Goal: Navigation & Orientation: Find specific page/section

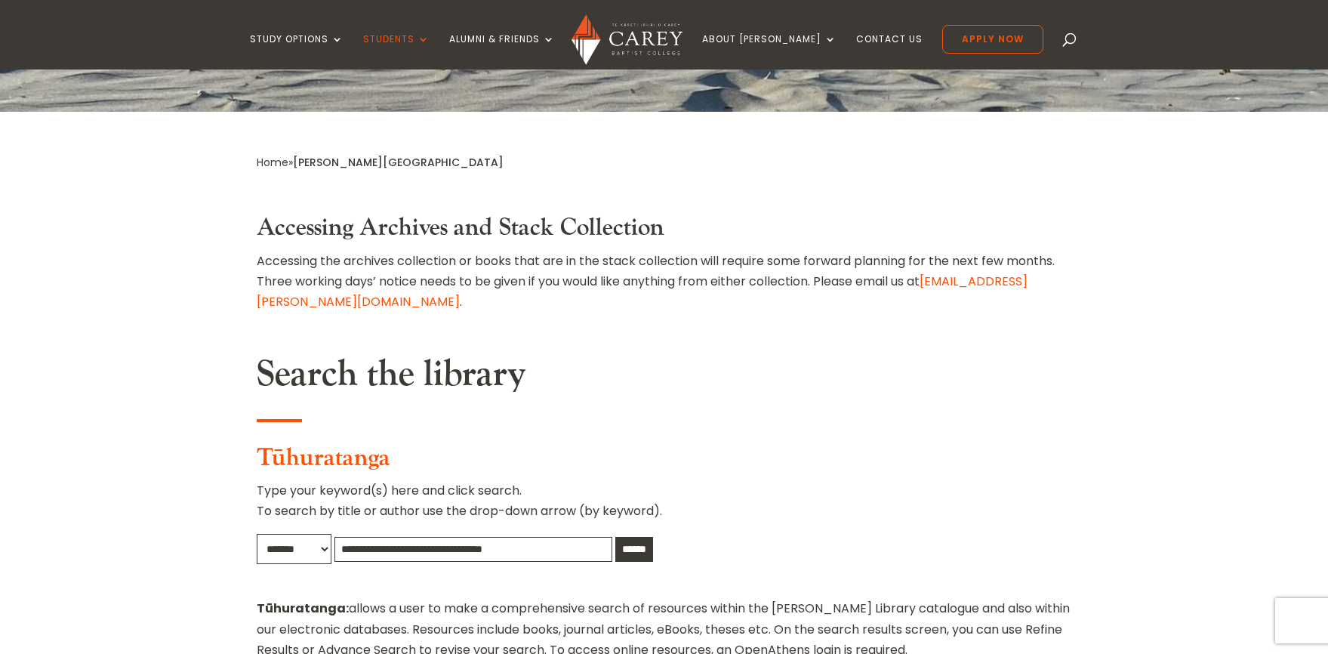
scroll to position [195, 0]
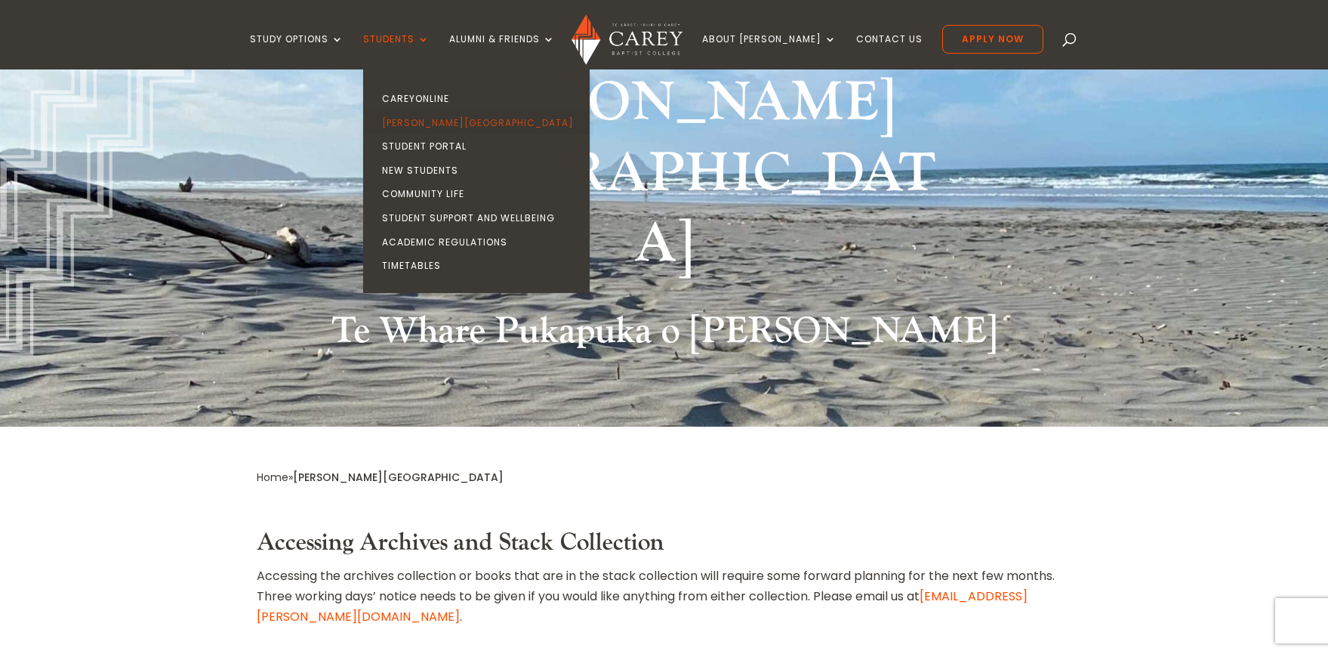
click at [451, 125] on link "[PERSON_NAME][GEOGRAPHIC_DATA]" at bounding box center [480, 123] width 226 height 24
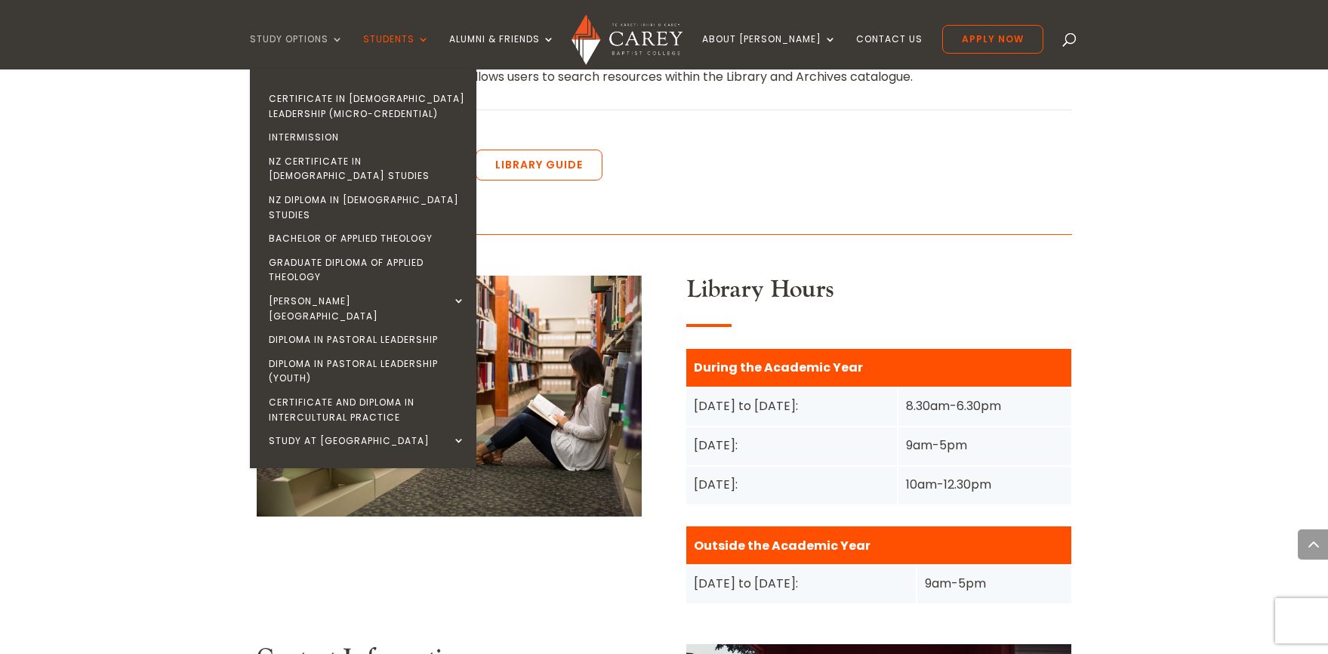
scroll to position [1190, 0]
